Goal: Task Accomplishment & Management: Complete application form

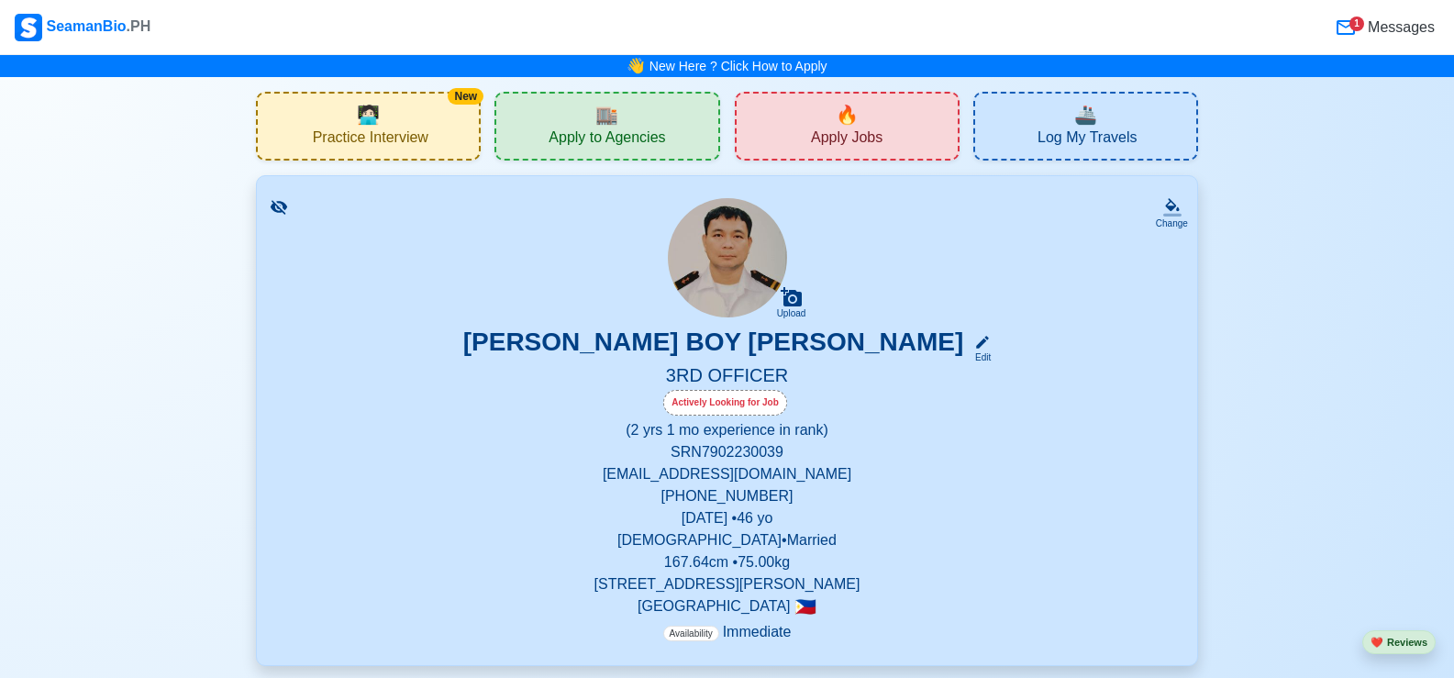
click at [1349, 30] on icon at bounding box center [1346, 28] width 22 height 22
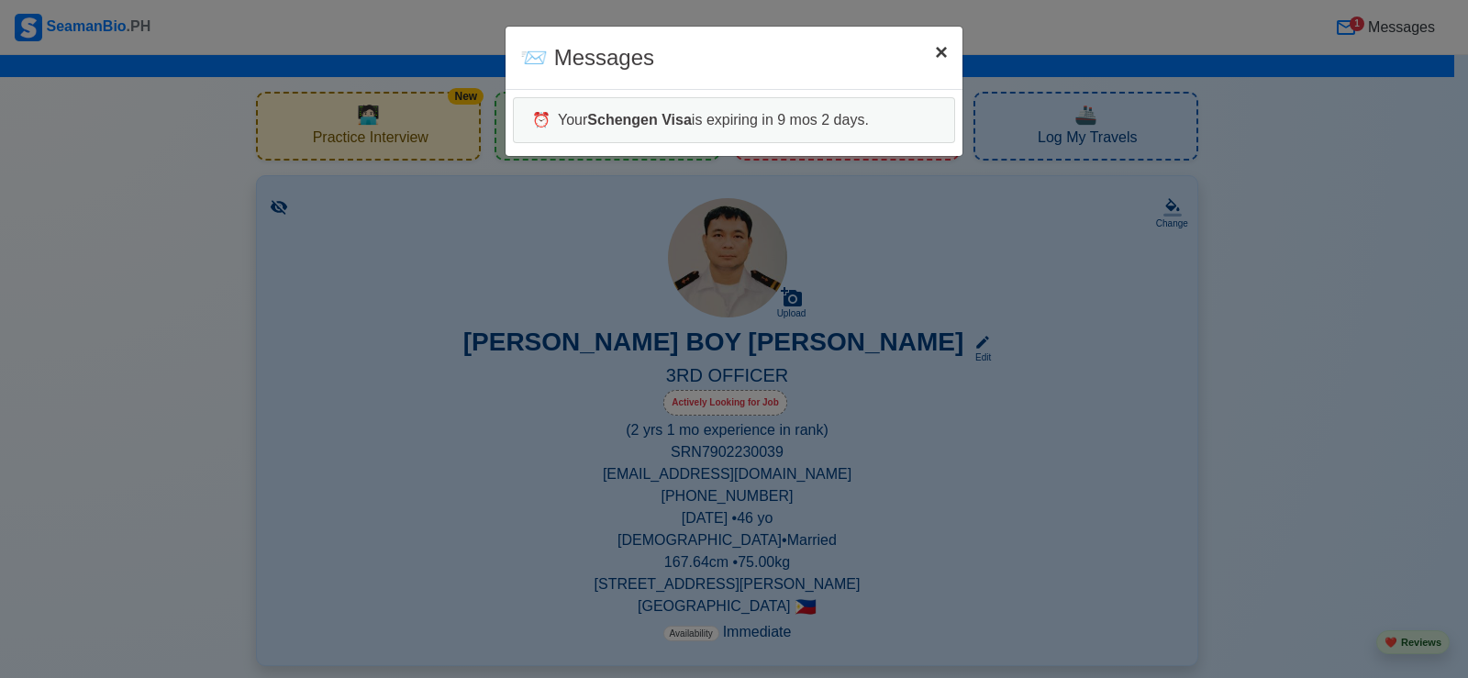
click at [935, 50] on span "×" at bounding box center [941, 51] width 13 height 25
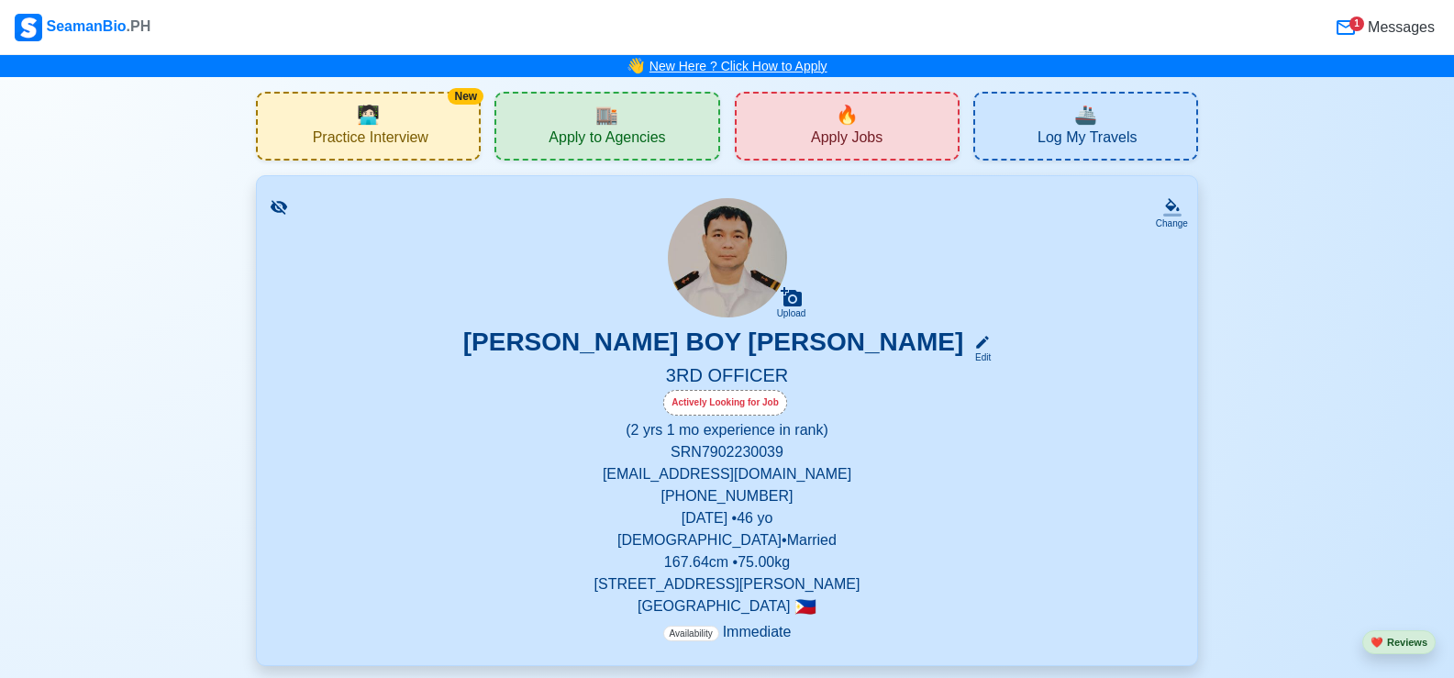
click at [798, 62] on link "New Here ? Click How to Apply" at bounding box center [739, 66] width 178 height 15
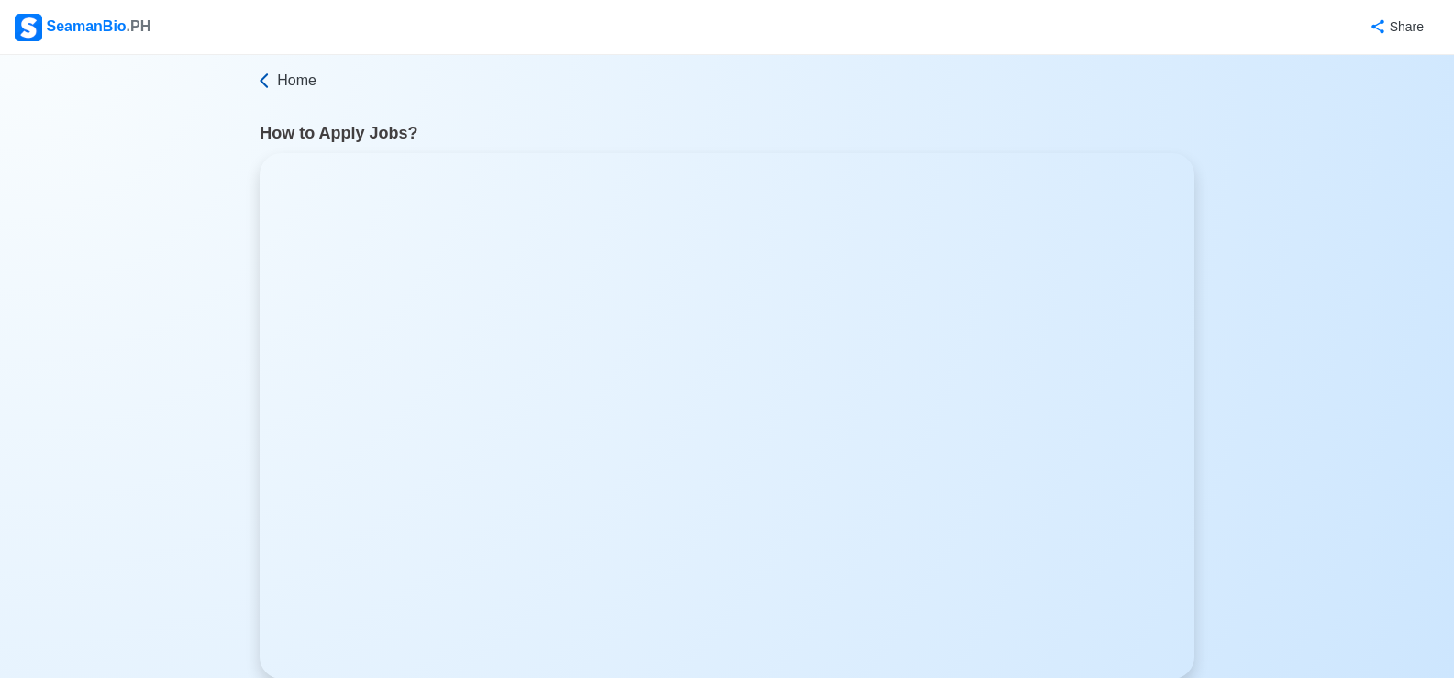
click at [294, 81] on span "Home" at bounding box center [296, 81] width 39 height 22
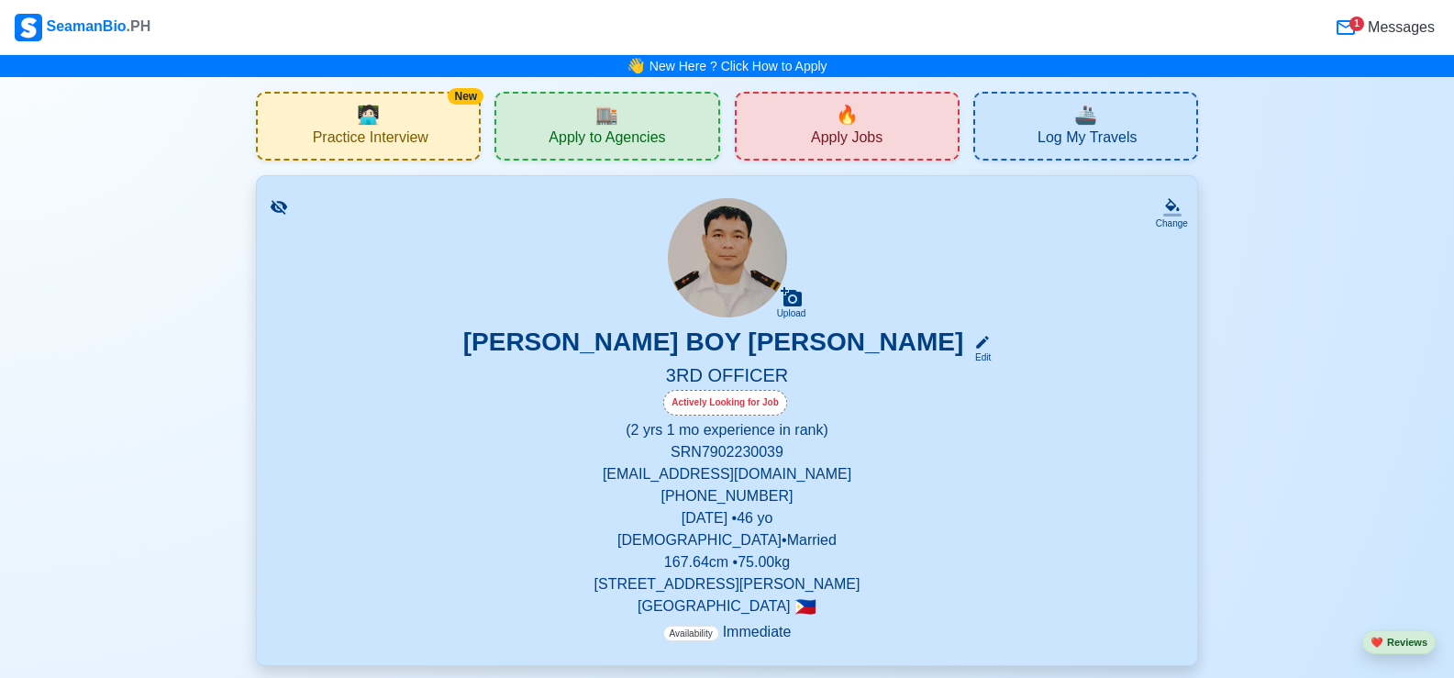
click at [852, 137] on span "Apply Jobs" at bounding box center [847, 139] width 72 height 23
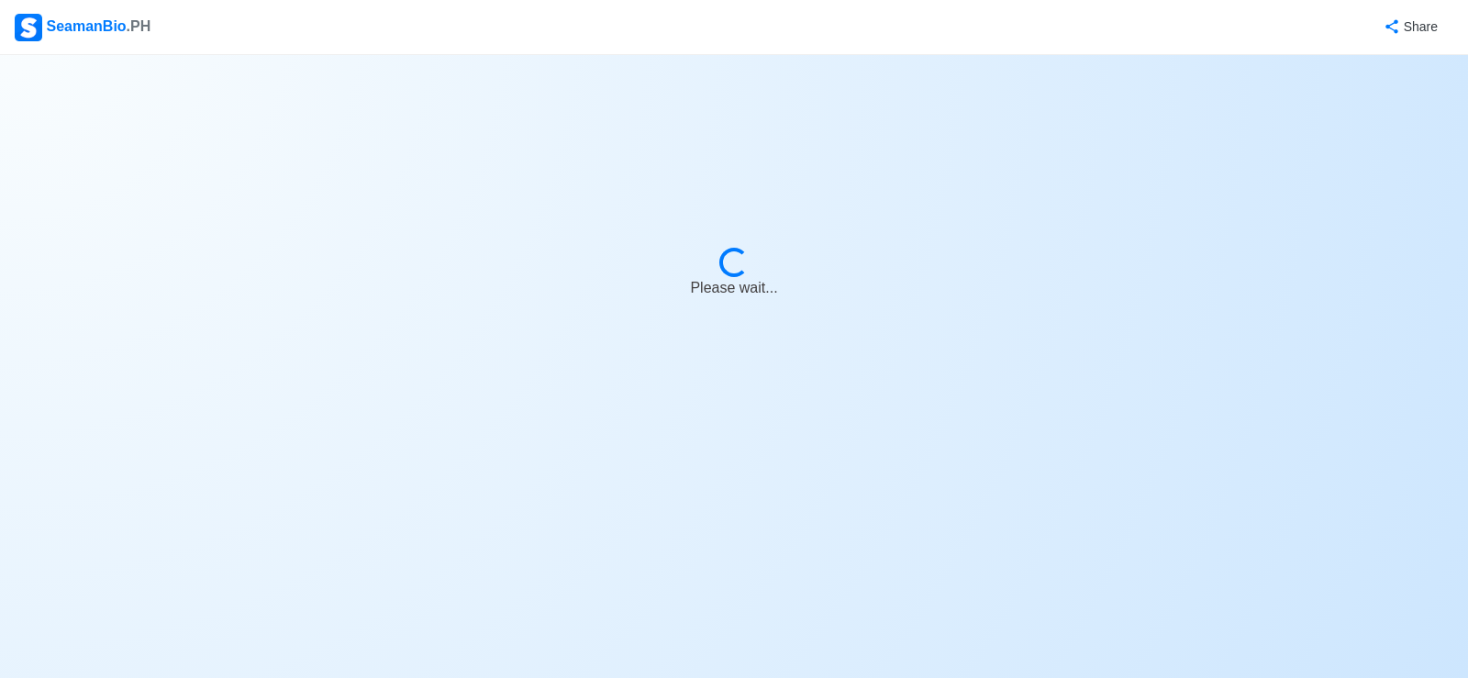
select select "3rd Officer"
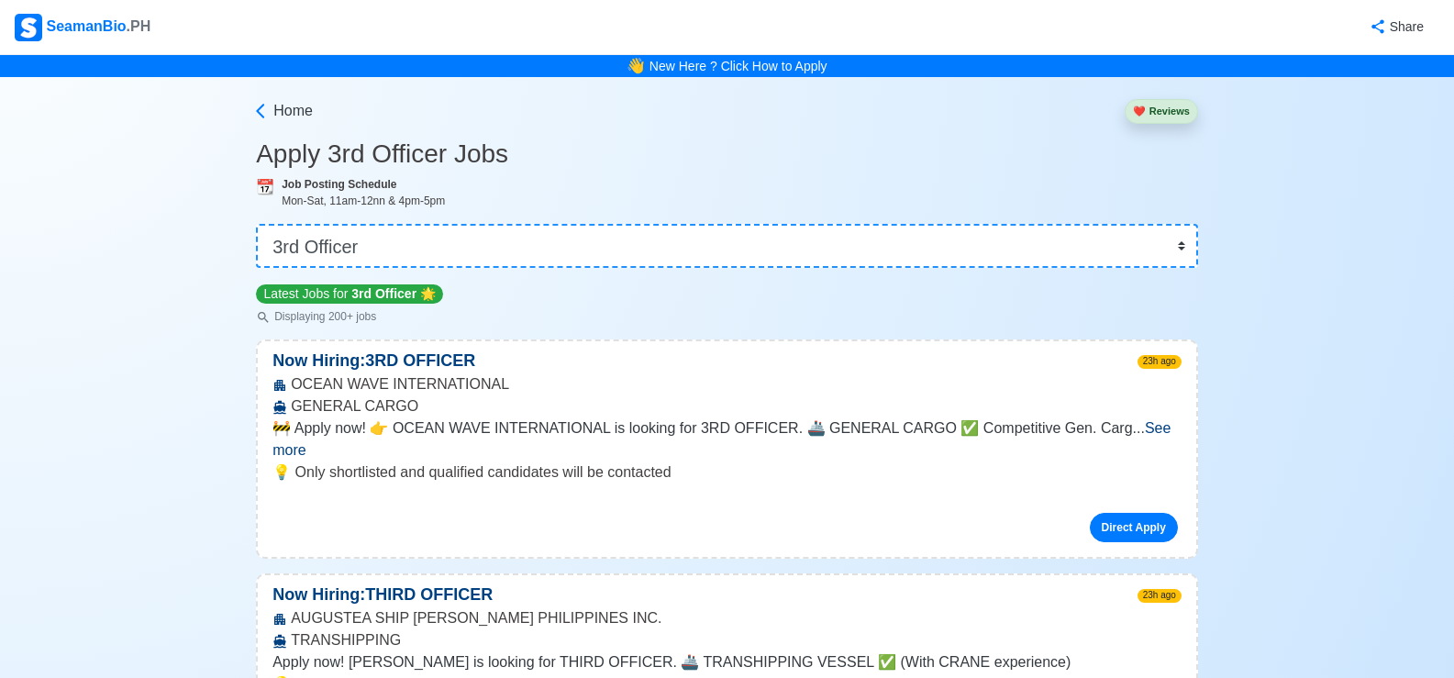
click at [1128, 424] on span "See more" at bounding box center [722, 439] width 898 height 38
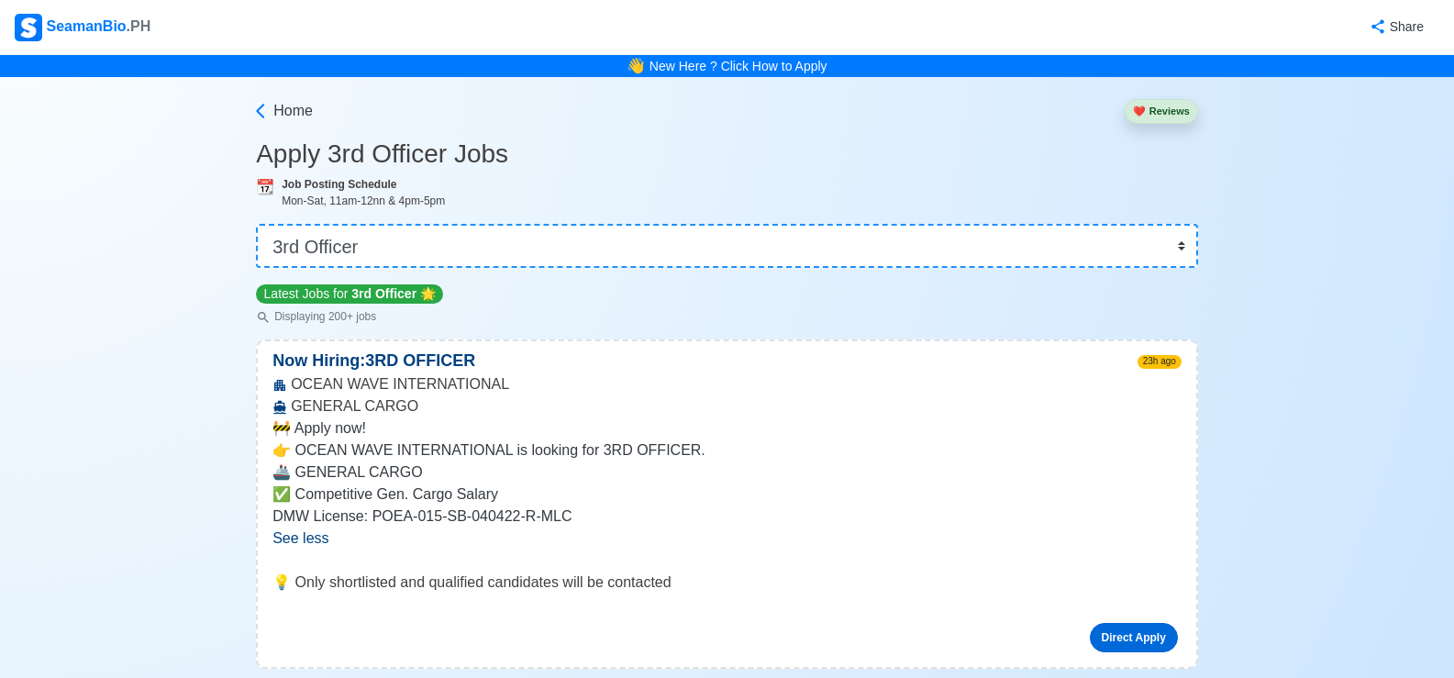
click at [1107, 641] on link "Direct Apply" at bounding box center [1134, 637] width 88 height 29
